Goal: Information Seeking & Learning: Learn about a topic

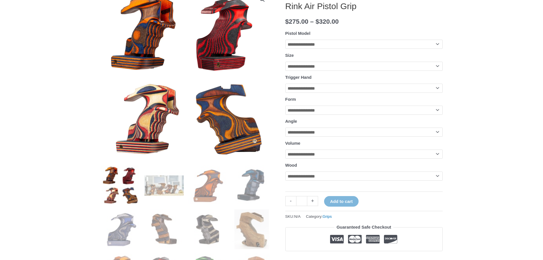
scroll to position [204, 0]
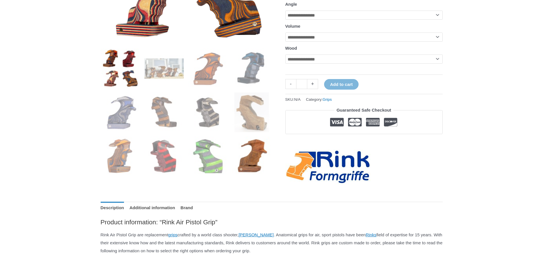
click at [261, 148] on img at bounding box center [252, 156] width 40 height 40
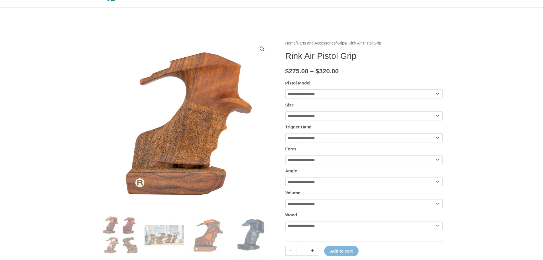
scroll to position [22, 0]
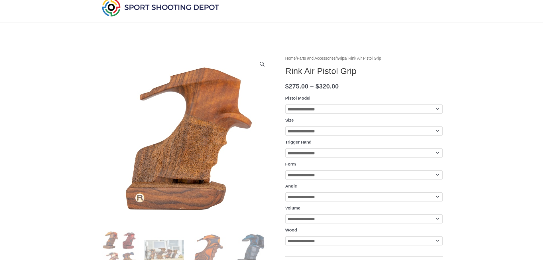
click at [262, 64] on link "View full-screen image gallery" at bounding box center [262, 64] width 10 height 10
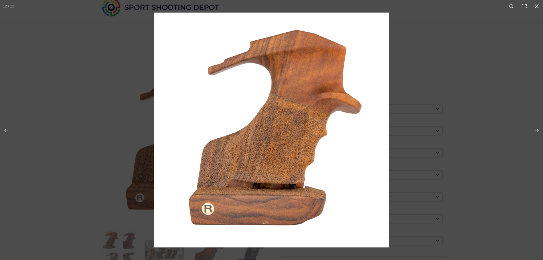
click at [438, 69] on div at bounding box center [425, 143] width 543 height 260
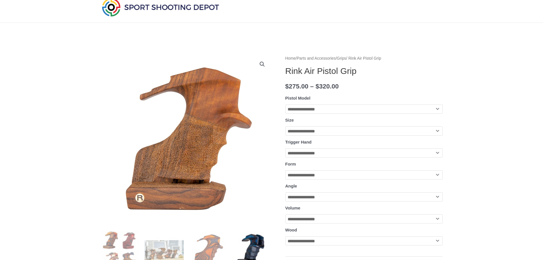
click at [253, 246] on img at bounding box center [252, 250] width 40 height 40
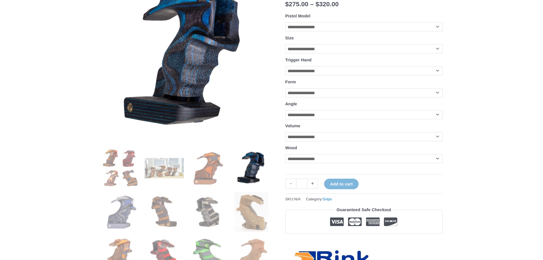
scroll to position [144, 0]
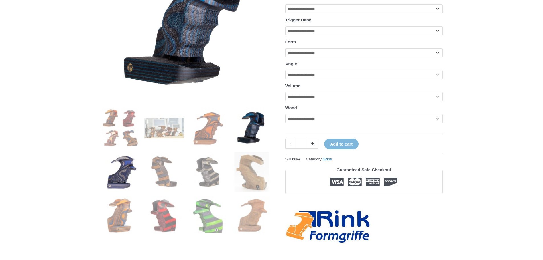
click at [122, 169] on img at bounding box center [121, 172] width 40 height 40
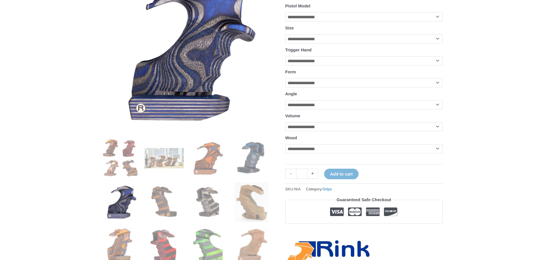
scroll to position [94, 0]
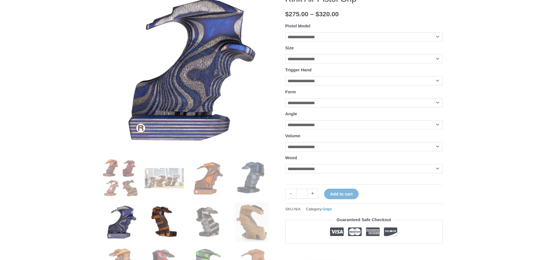
click at [171, 223] on img at bounding box center [164, 222] width 40 height 40
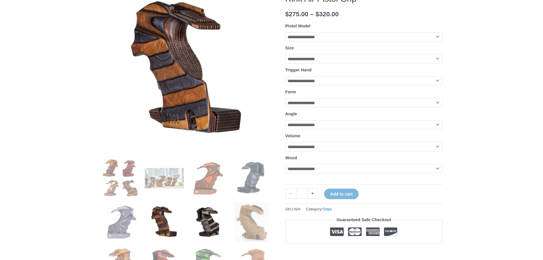
click at [197, 221] on img at bounding box center [208, 222] width 40 height 40
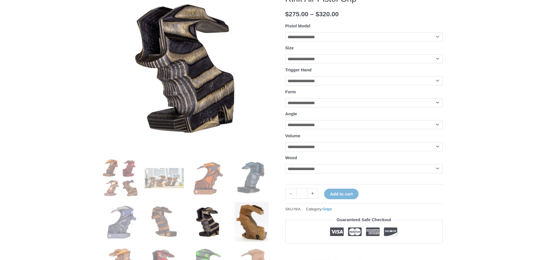
click at [245, 221] on img at bounding box center [252, 222] width 40 height 40
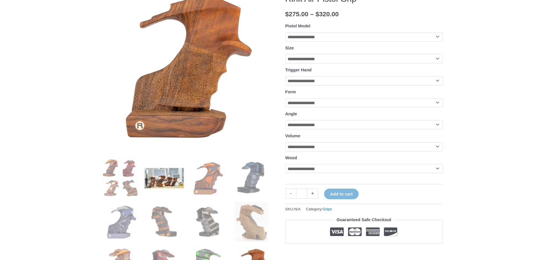
click at [173, 186] on img at bounding box center [164, 178] width 40 height 40
